Goal: Information Seeking & Learning: Learn about a topic

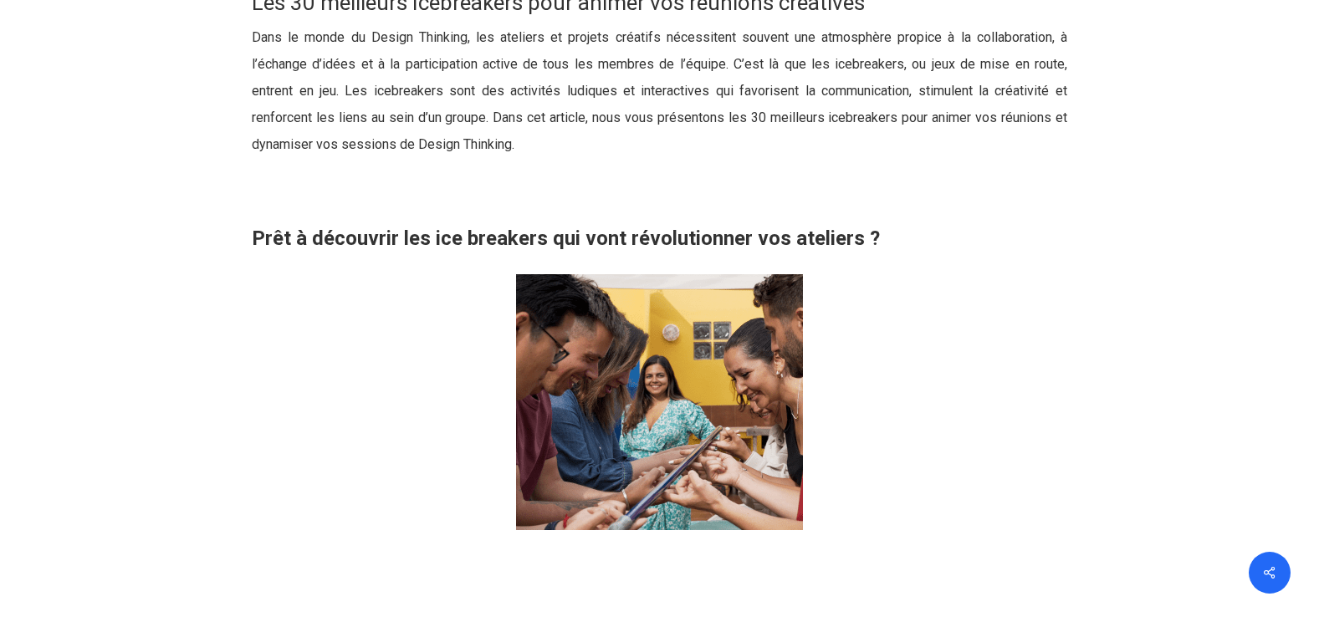
scroll to position [1338, 0]
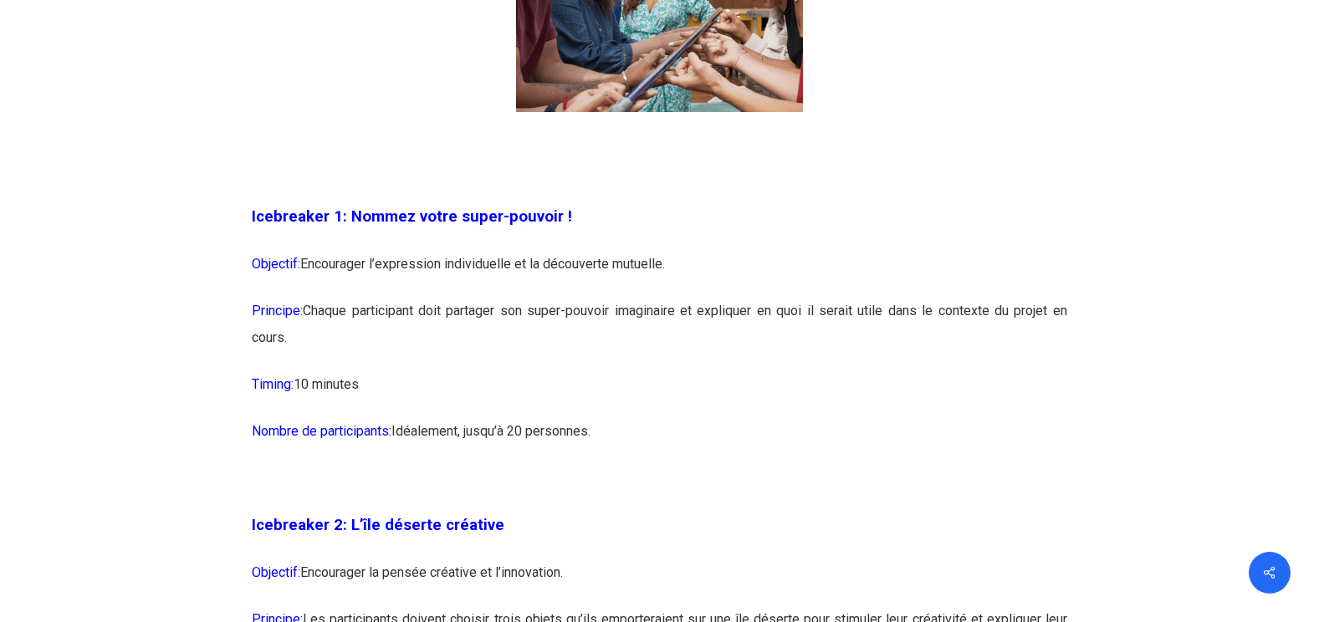
drag, startPoint x: 246, startPoint y: 212, endPoint x: 703, endPoint y: 361, distance: 480.1
drag, startPoint x: 703, startPoint y: 361, endPoint x: 666, endPoint y: 305, distance: 66.3
drag, startPoint x: 666, startPoint y: 305, endPoint x: 393, endPoint y: 245, distance: 279.3
click at [427, 253] on p "Objectif: Encourager l’expression individuelle et la découverte mutuelle." at bounding box center [660, 274] width 816 height 47
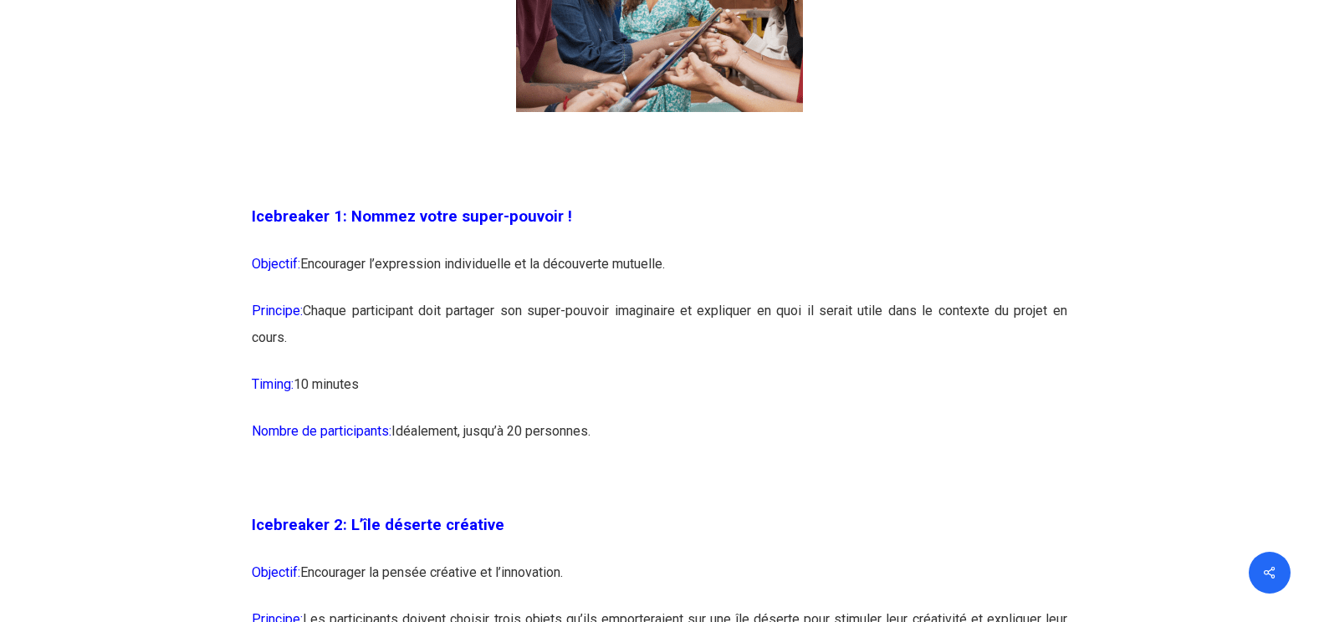
click at [391, 244] on p "Icebreaker 1: Nommez votre super-pouvoir !" at bounding box center [660, 227] width 816 height 48
drag, startPoint x: 314, startPoint y: 329, endPoint x: 251, endPoint y: 216, distance: 129.2
drag, startPoint x: 251, startPoint y: 216, endPoint x: 313, endPoint y: 217, distance: 61.9
drag, startPoint x: 313, startPoint y: 217, endPoint x: 755, endPoint y: 481, distance: 515.4
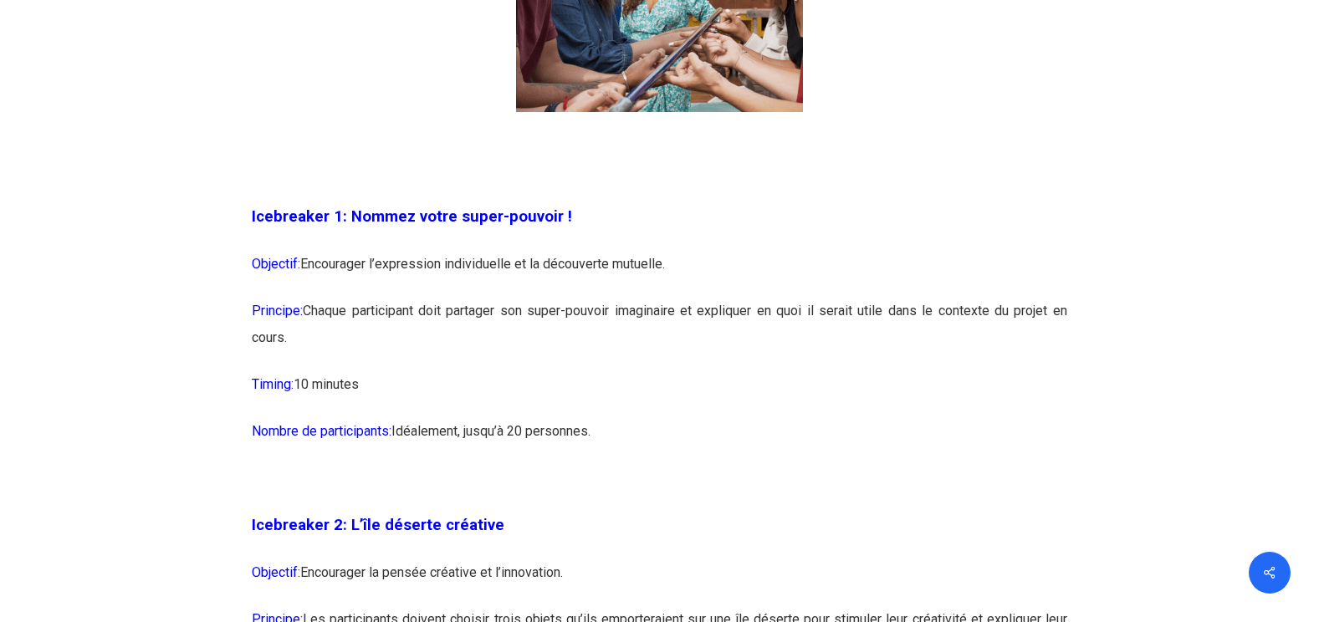
click at [852, 495] on p at bounding box center [660, 488] width 816 height 47
drag, startPoint x: 350, startPoint y: 214, endPoint x: 656, endPoint y: 211, distance: 306.2
click at [656, 211] on p "Icebreaker 1: Nommez votre super-pouvoir !" at bounding box center [660, 227] width 816 height 48
drag, startPoint x: 507, startPoint y: 215, endPoint x: 923, endPoint y: 129, distance: 425.4
